Goal: Task Accomplishment & Management: Manage account settings

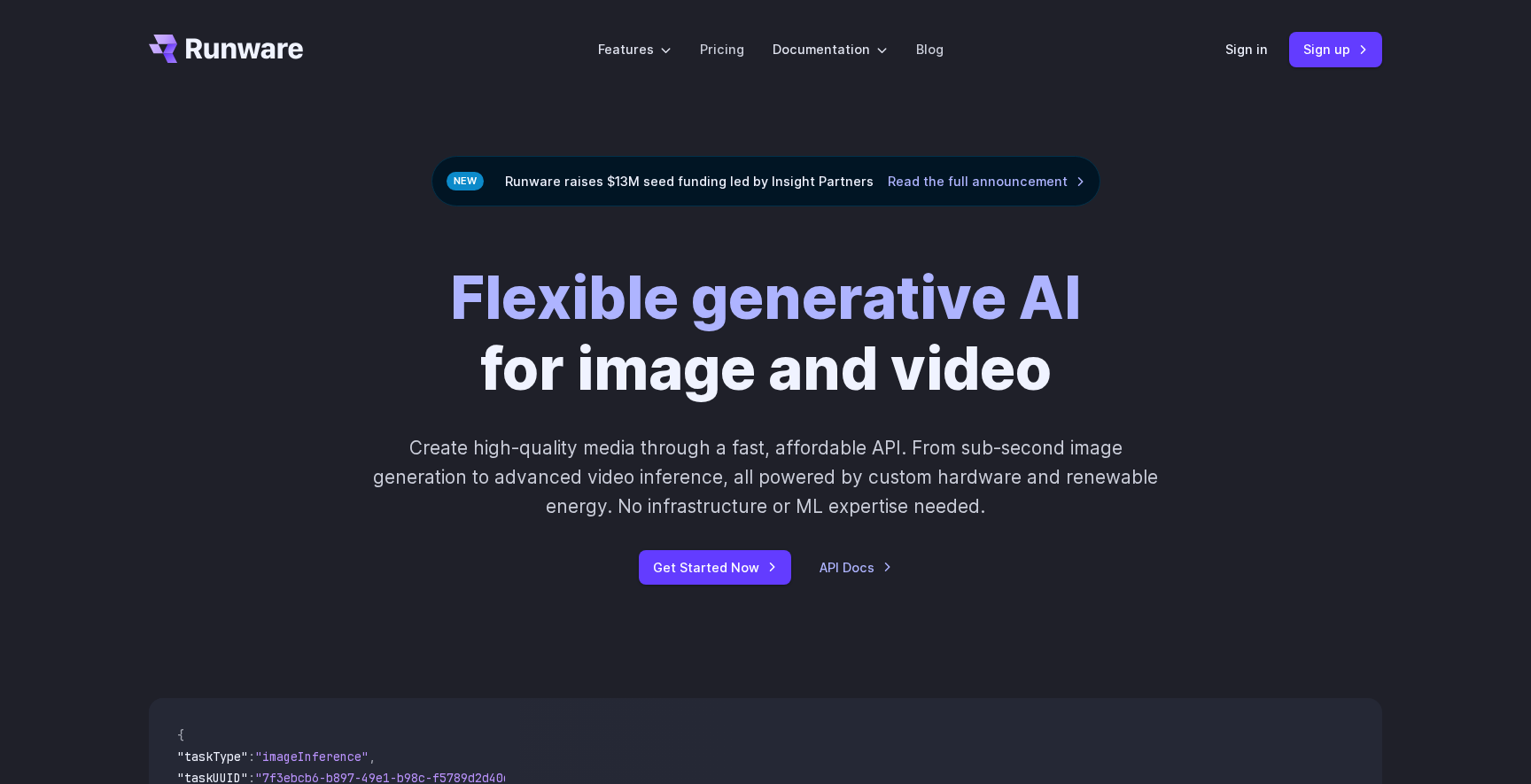
click at [1240, 36] on div "Sign in Sign up" at bounding box center [1304, 49] width 157 height 35
click at [1243, 53] on link "Sign in" at bounding box center [1246, 49] width 42 height 21
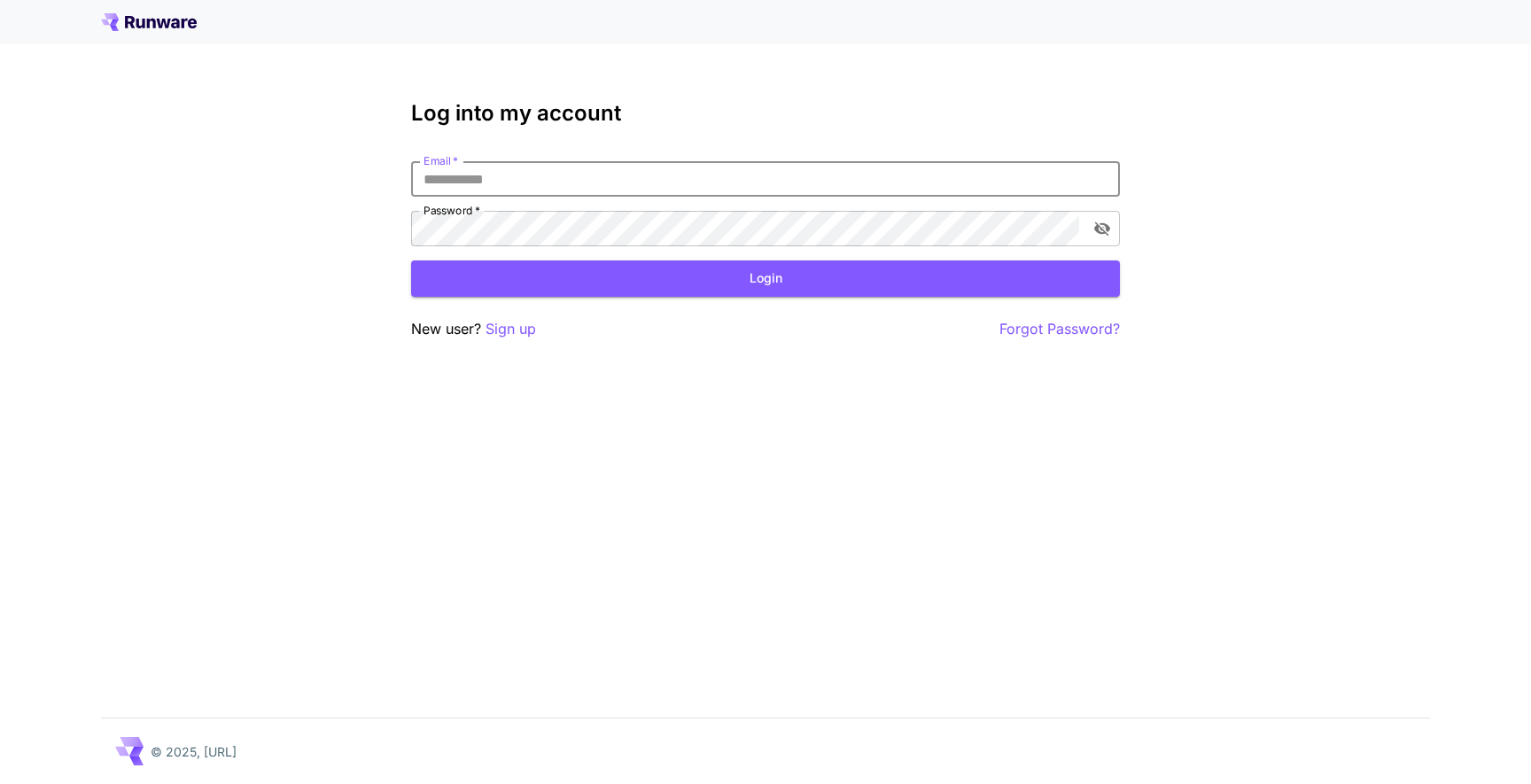
type input "**********"
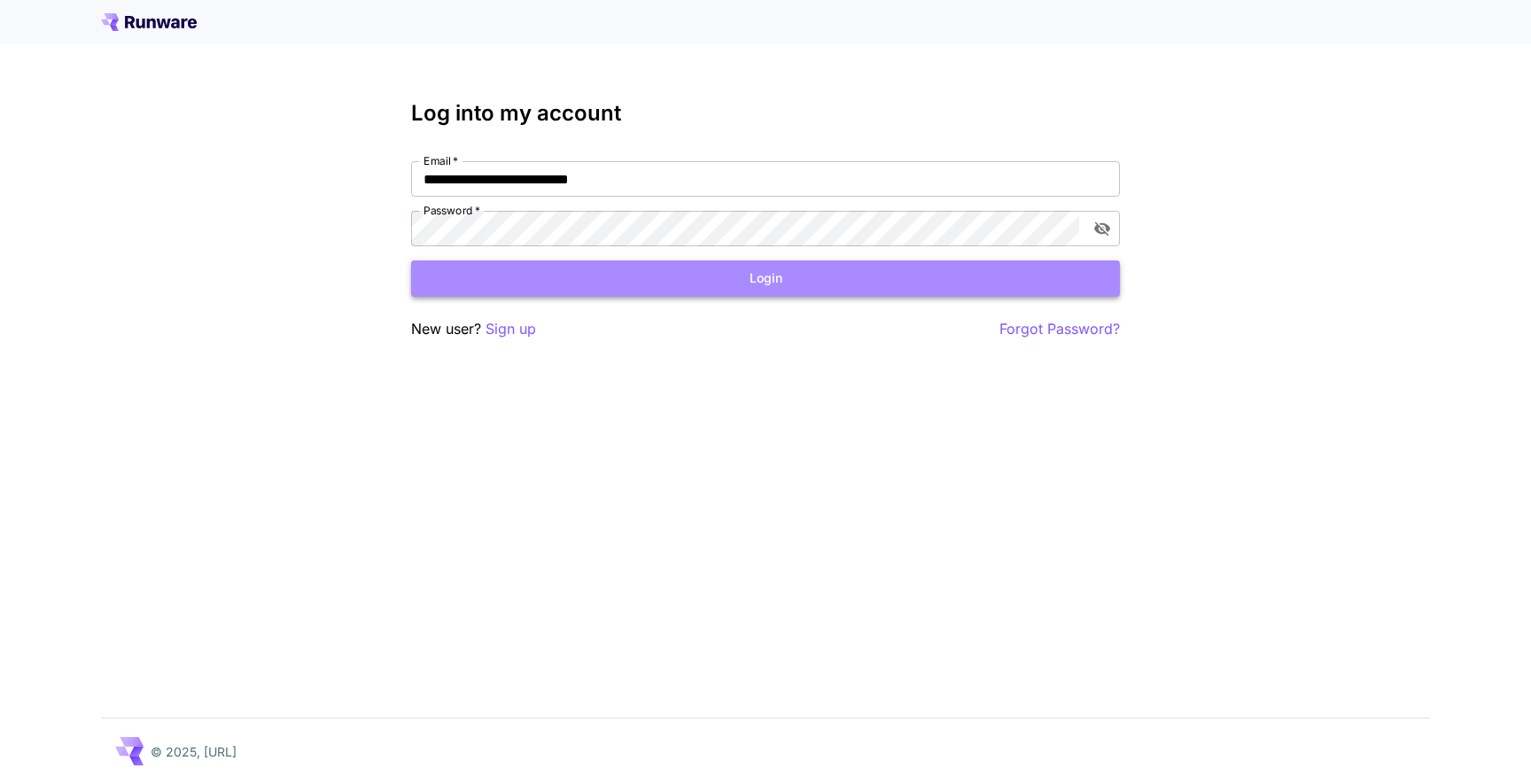
click at [588, 283] on button "Login" at bounding box center [766, 278] width 709 height 36
